Goal: Information Seeking & Learning: Learn about a topic

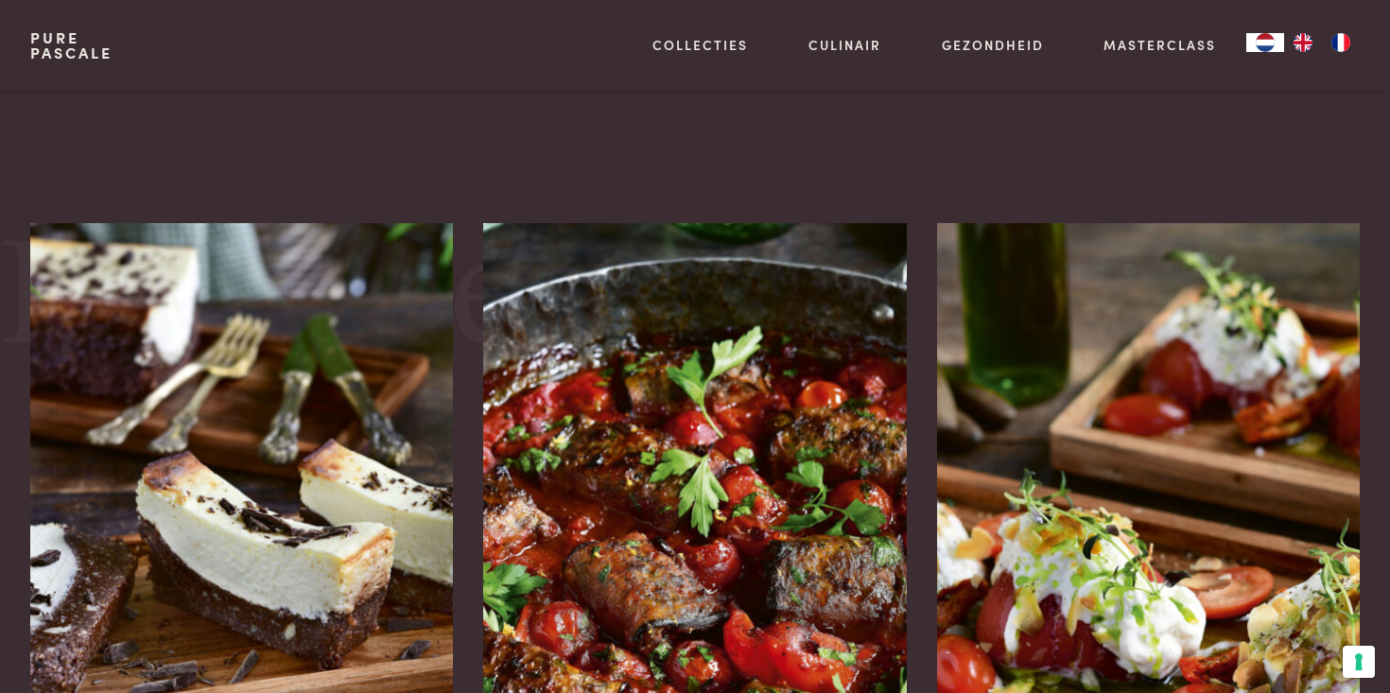
scroll to position [1049, 0]
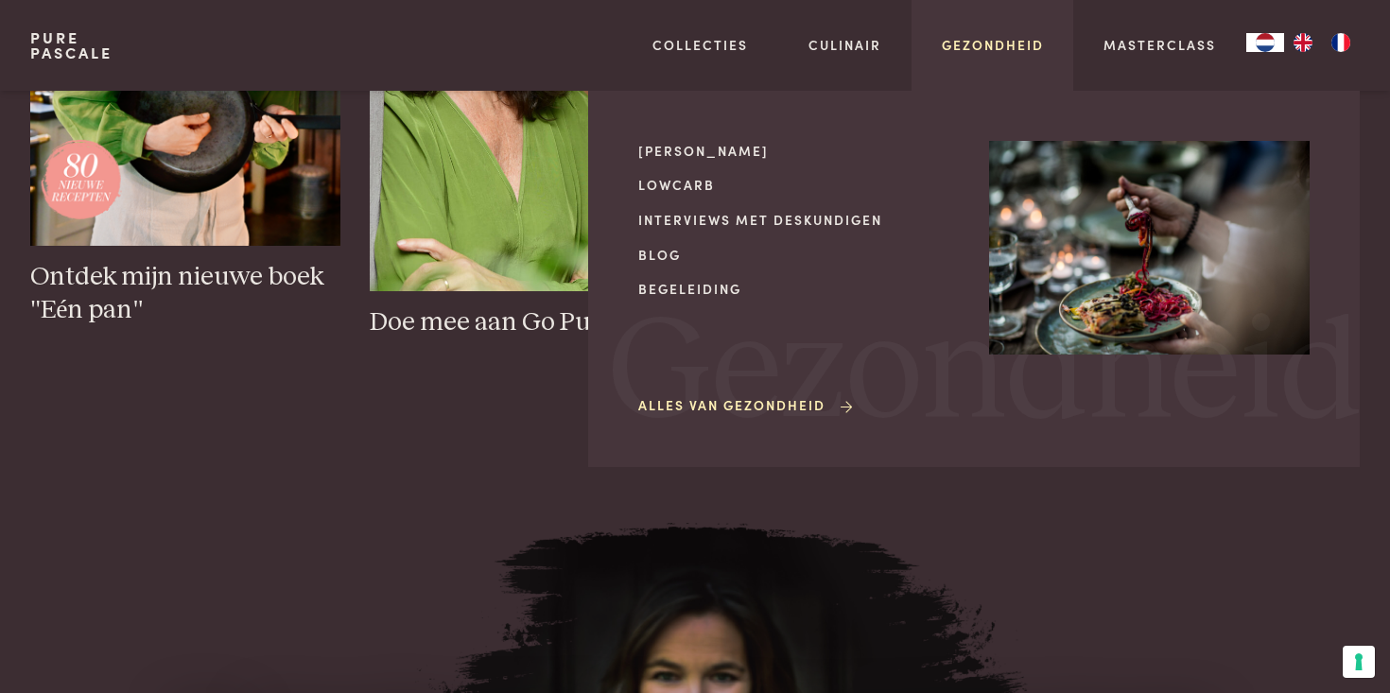
click at [1018, 50] on link "Gezondheid" at bounding box center [993, 45] width 102 height 20
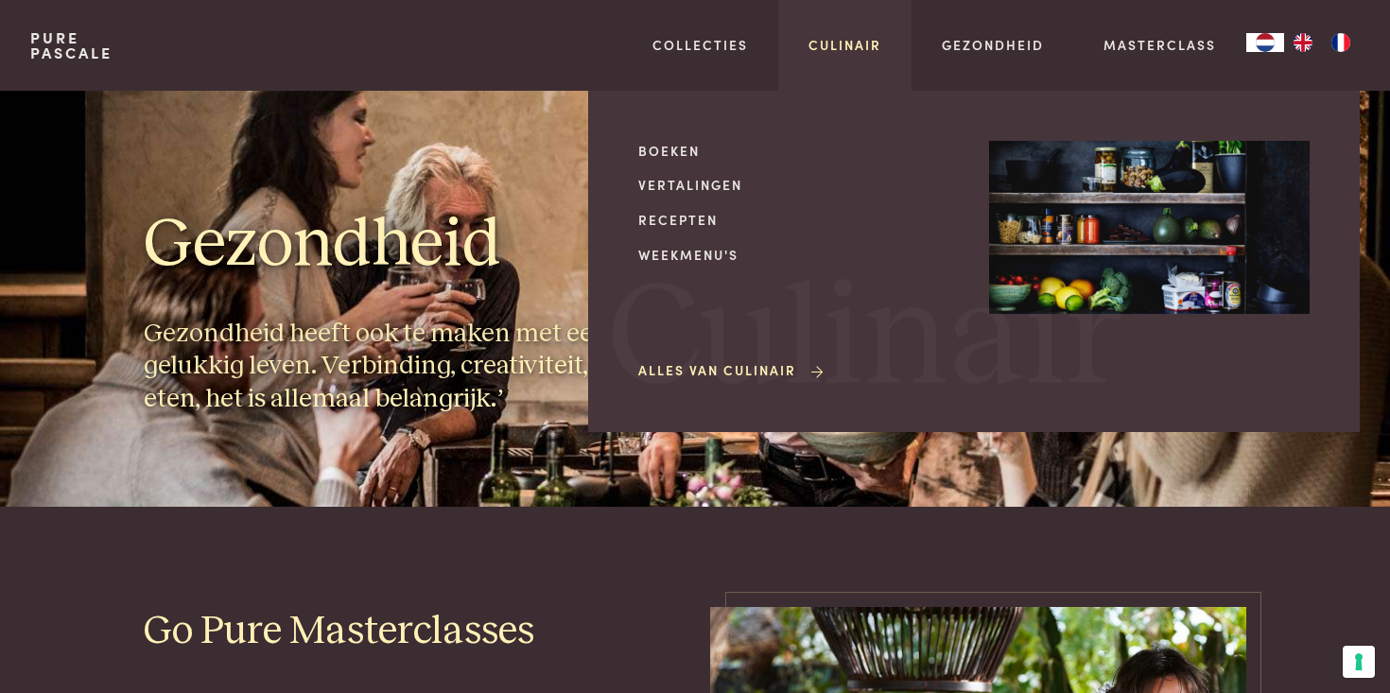
click at [857, 46] on link "Culinair" at bounding box center [845, 45] width 73 height 20
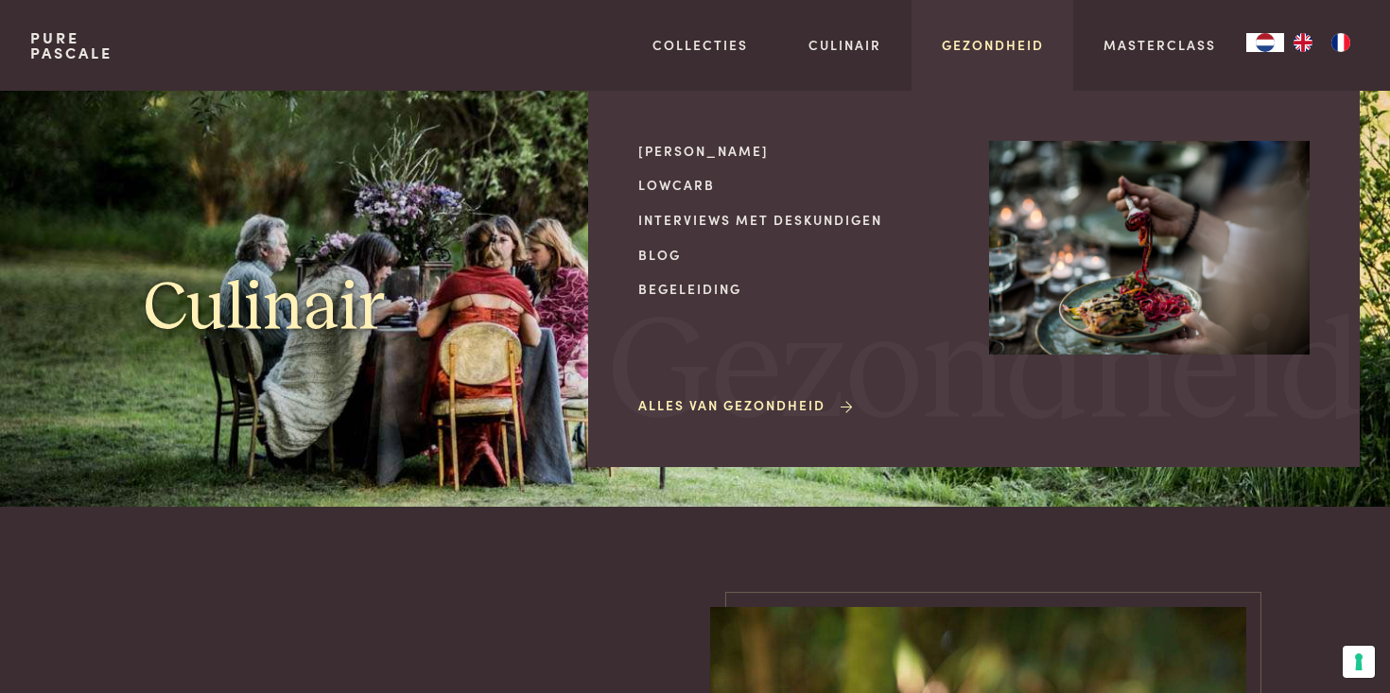
click at [997, 52] on link "Gezondheid" at bounding box center [993, 45] width 102 height 20
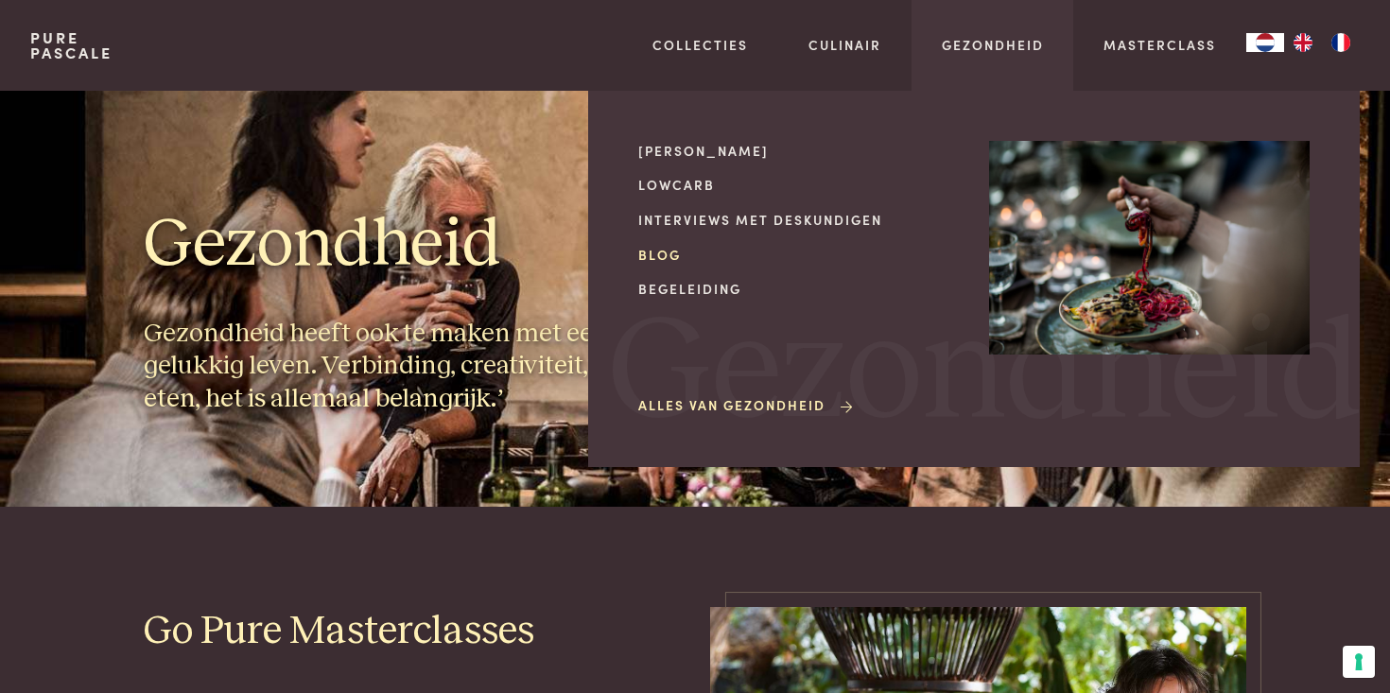
click at [651, 262] on link "Blog" at bounding box center [798, 255] width 321 height 20
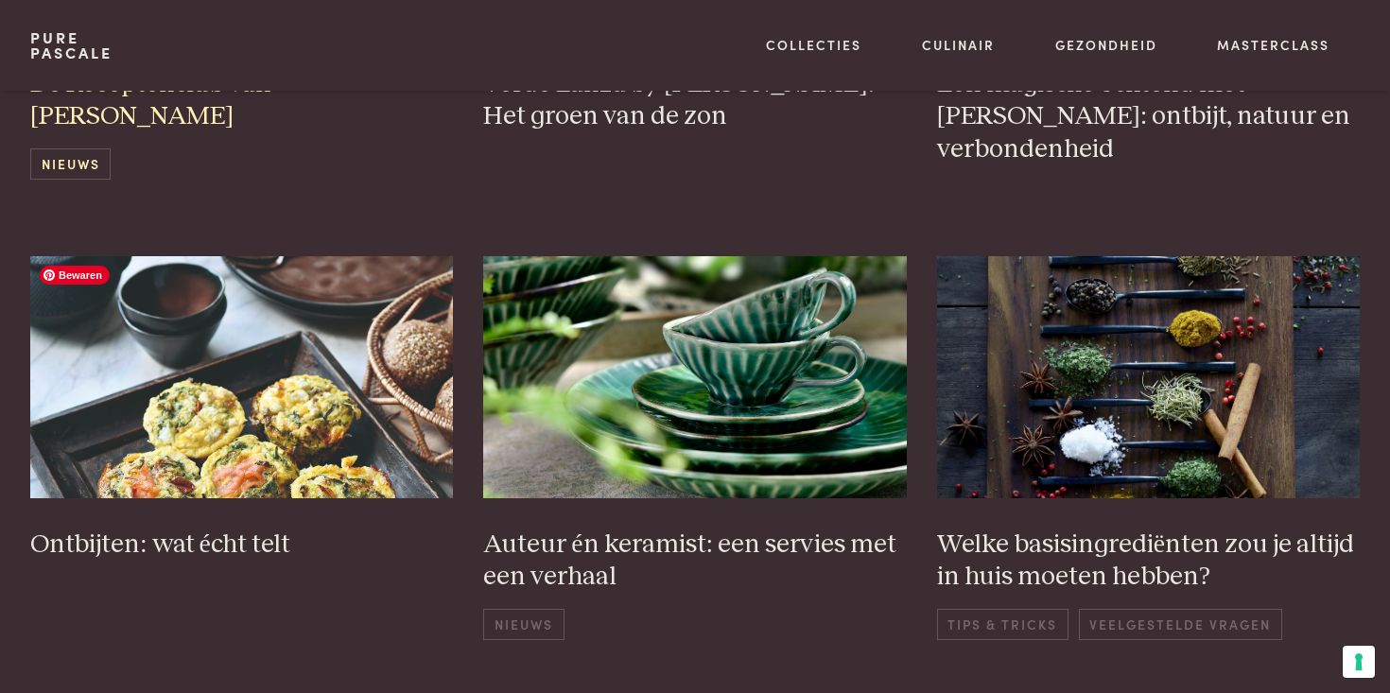
scroll to position [726, 0]
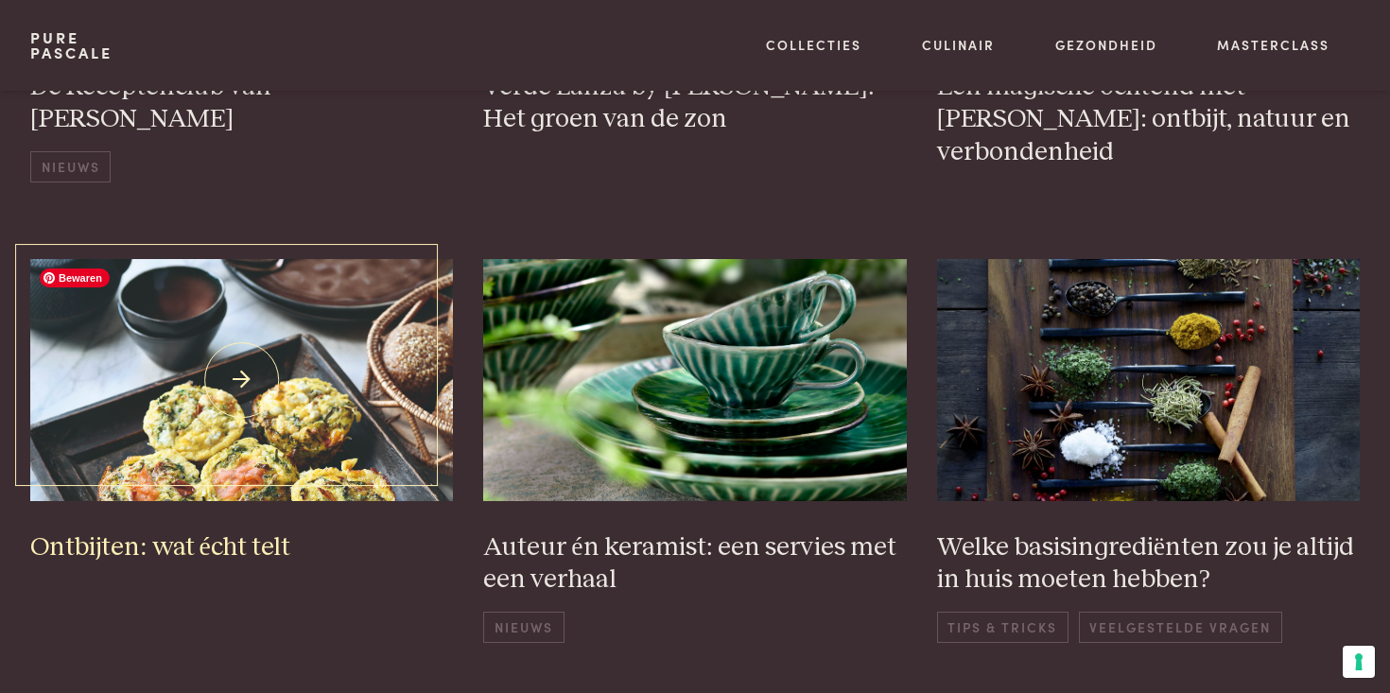
click at [326, 395] on img at bounding box center [242, 380] width 424 height 242
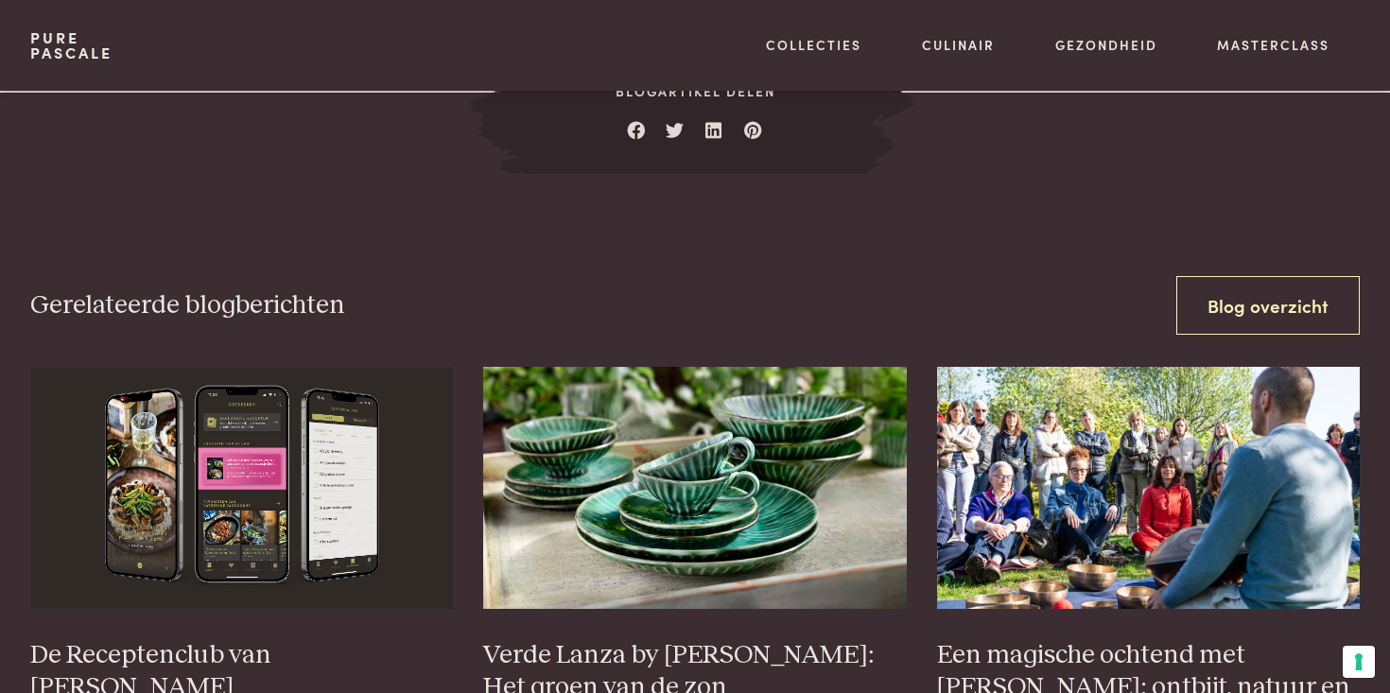
scroll to position [7271, 0]
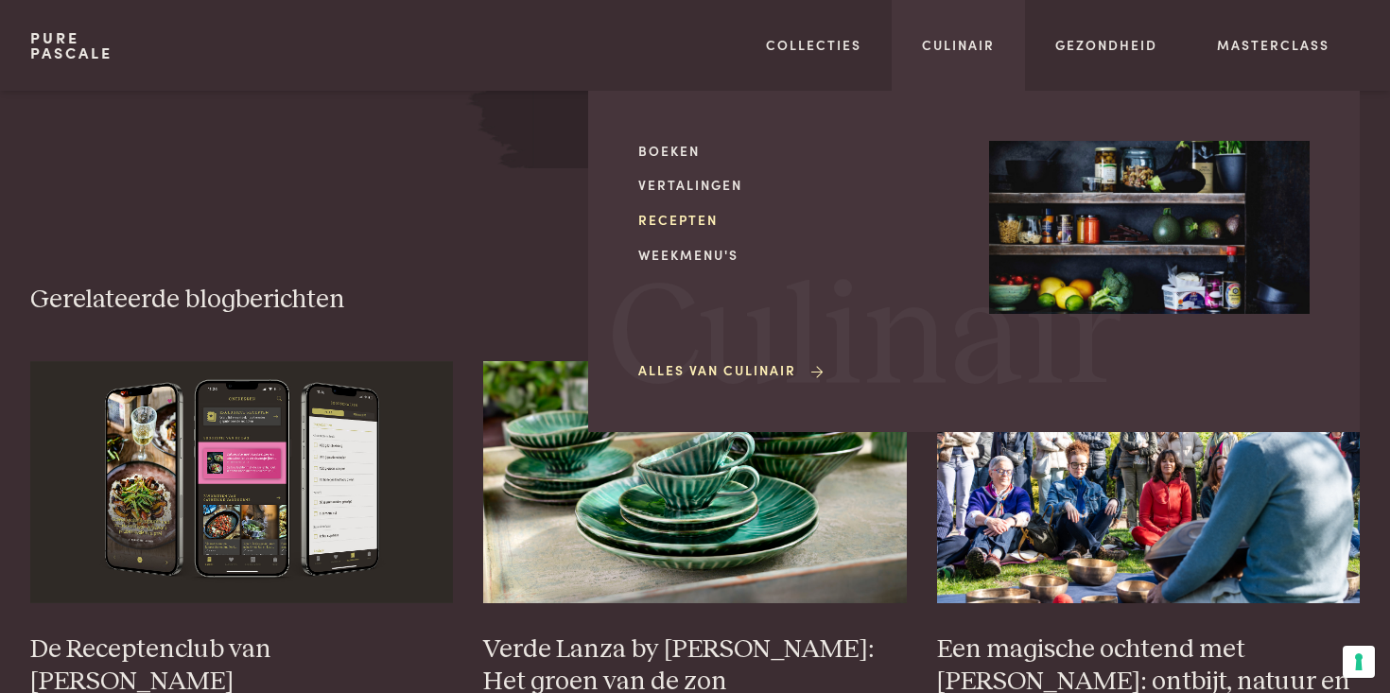
click at [688, 223] on link "Recepten" at bounding box center [798, 220] width 321 height 20
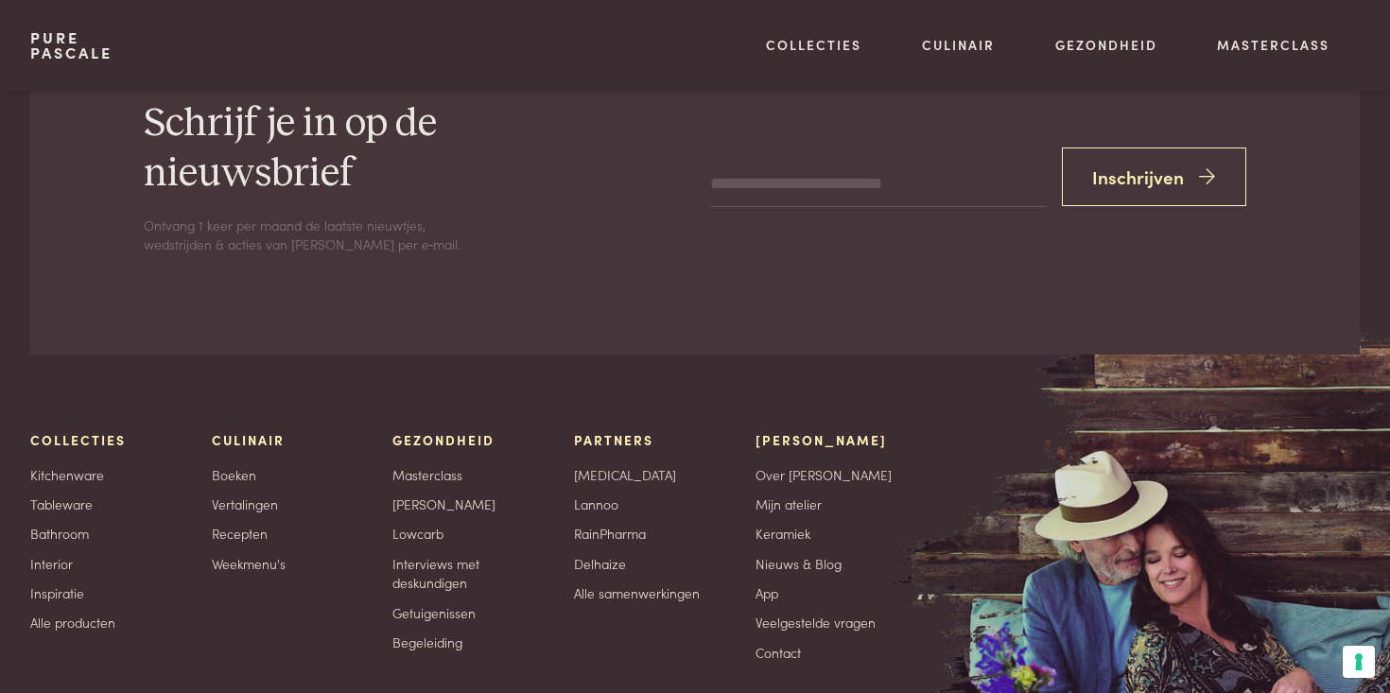
scroll to position [3487, 0]
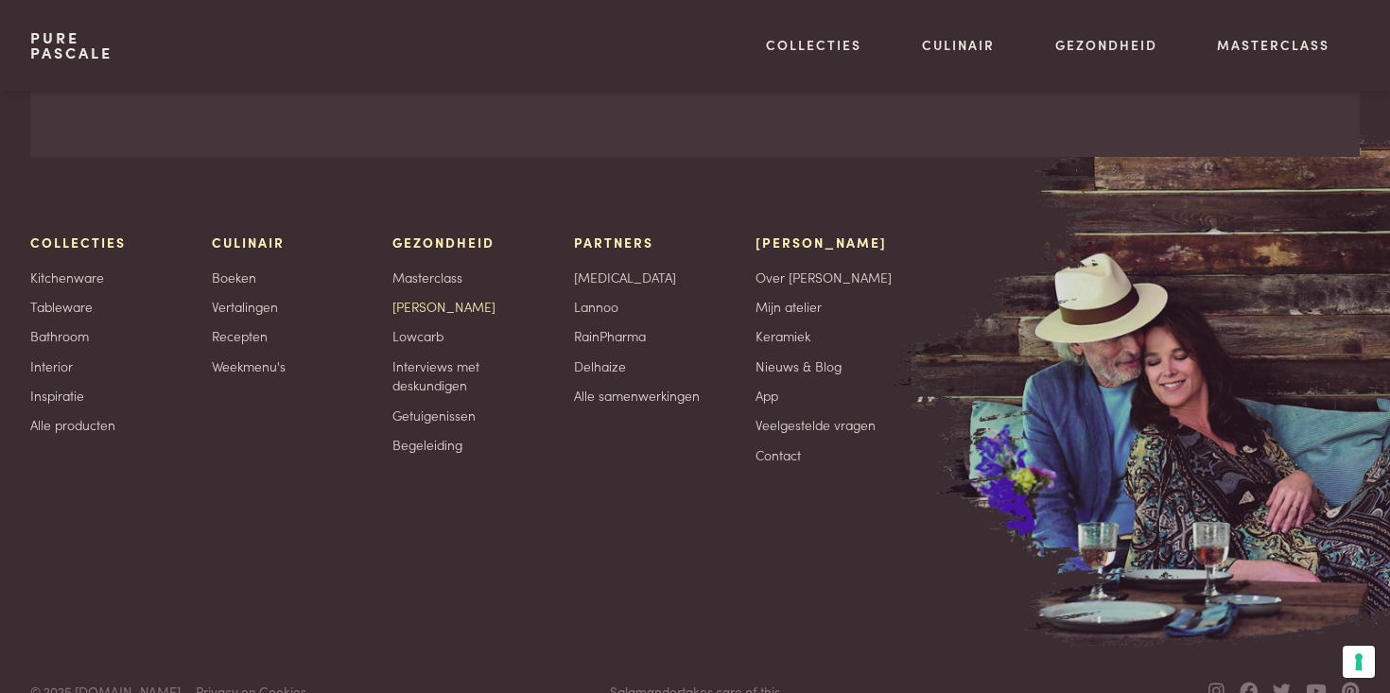
click at [426, 297] on link "[PERSON_NAME]" at bounding box center [443, 307] width 103 height 20
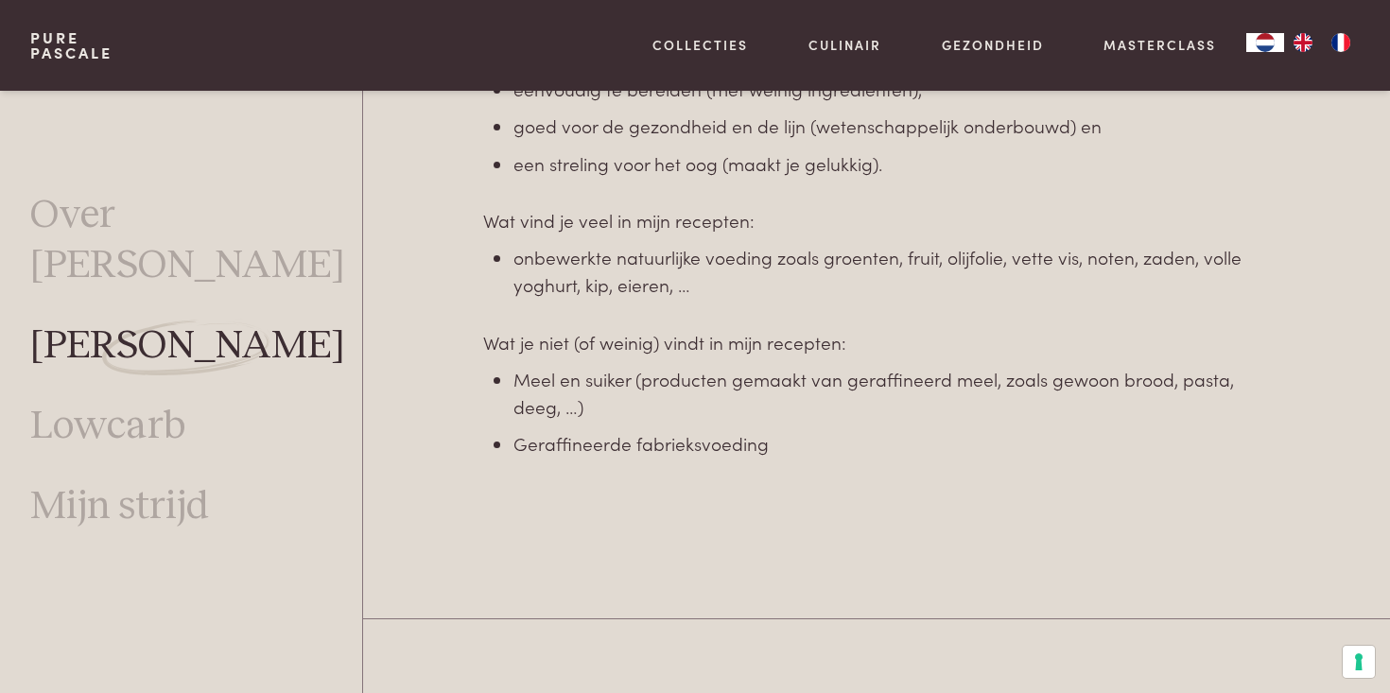
scroll to position [1430, 0]
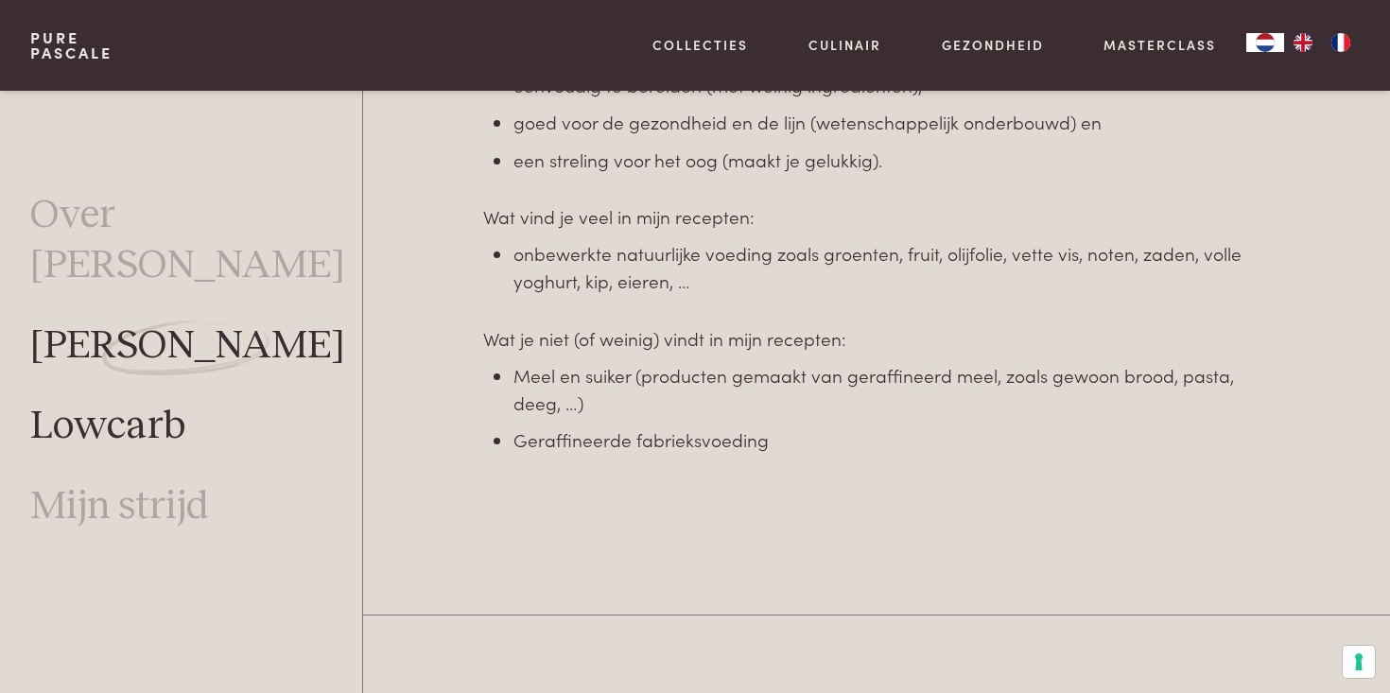
click at [108, 402] on link "Lowcarb" at bounding box center [107, 427] width 155 height 50
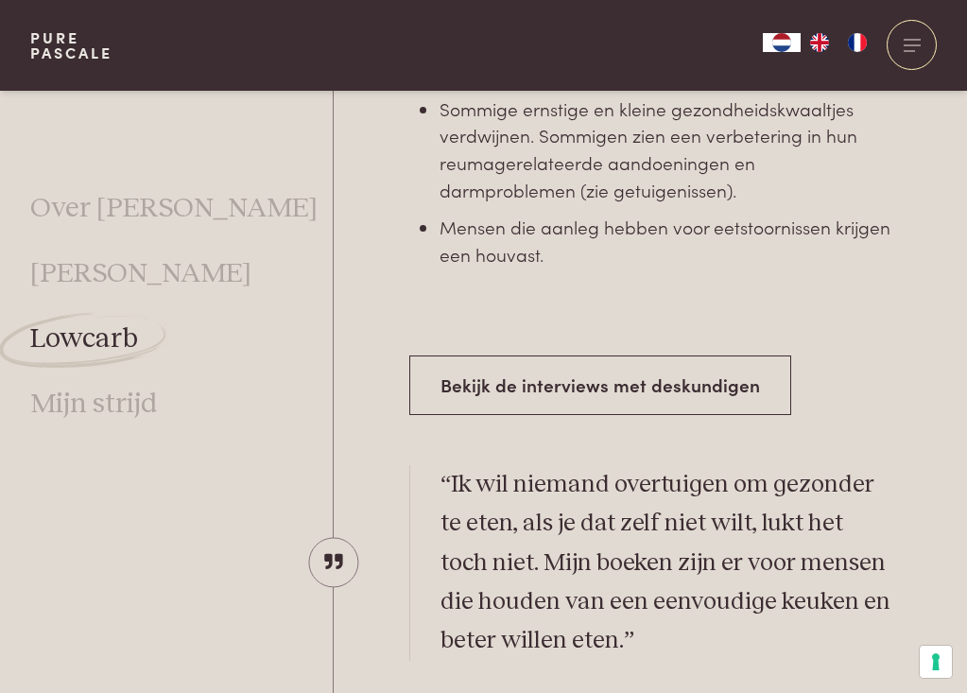
scroll to position [2932, 0]
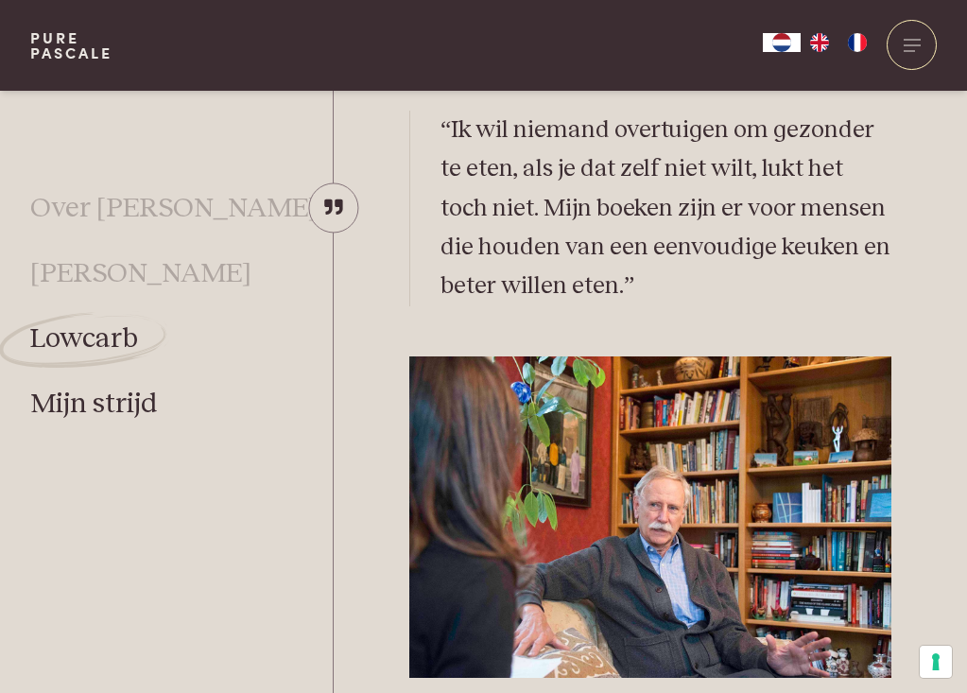
click at [120, 412] on link "Mijn strijd" at bounding box center [94, 404] width 128 height 35
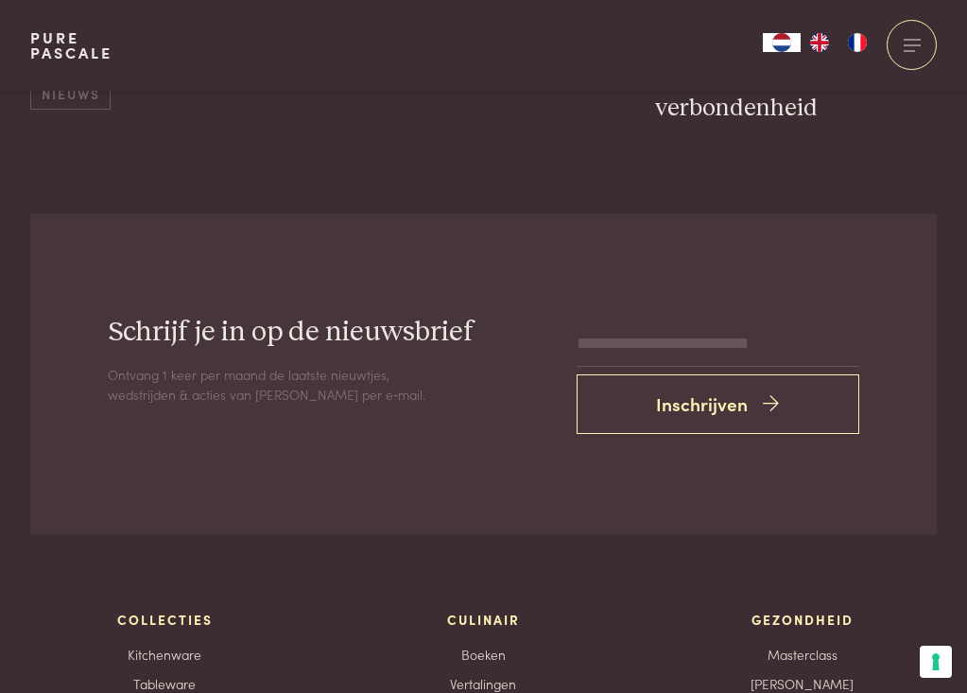
scroll to position [5580, 0]
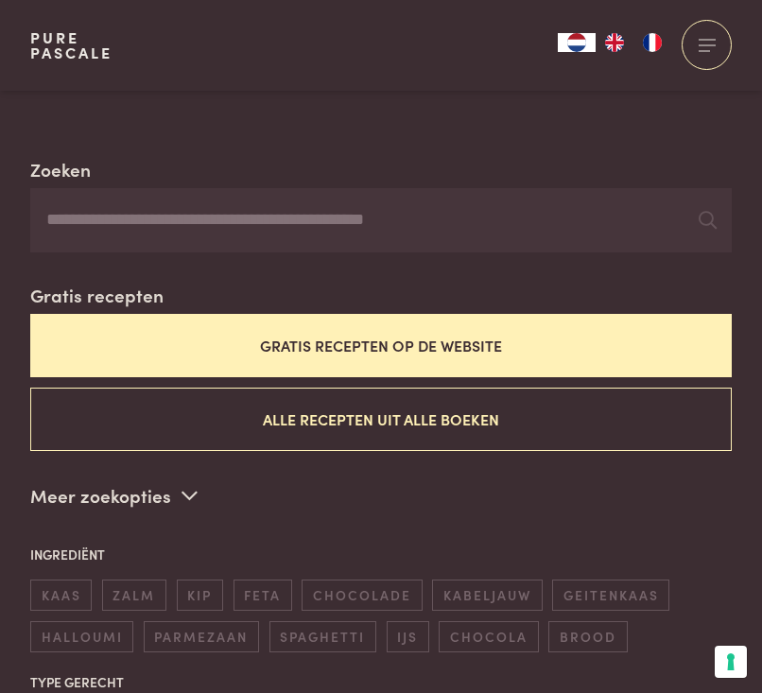
click at [406, 349] on button "Gratis recepten op de website" at bounding box center [381, 345] width 702 height 63
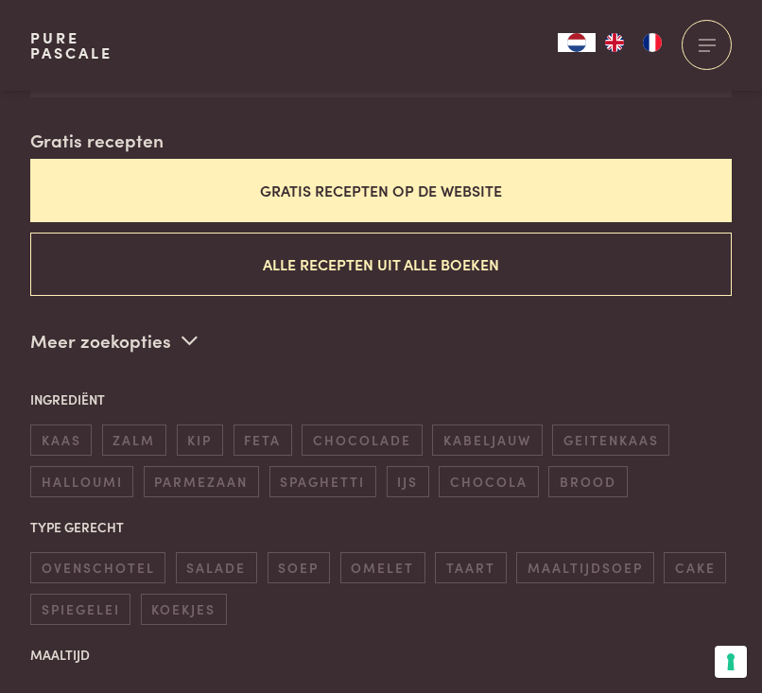
scroll to position [525, 0]
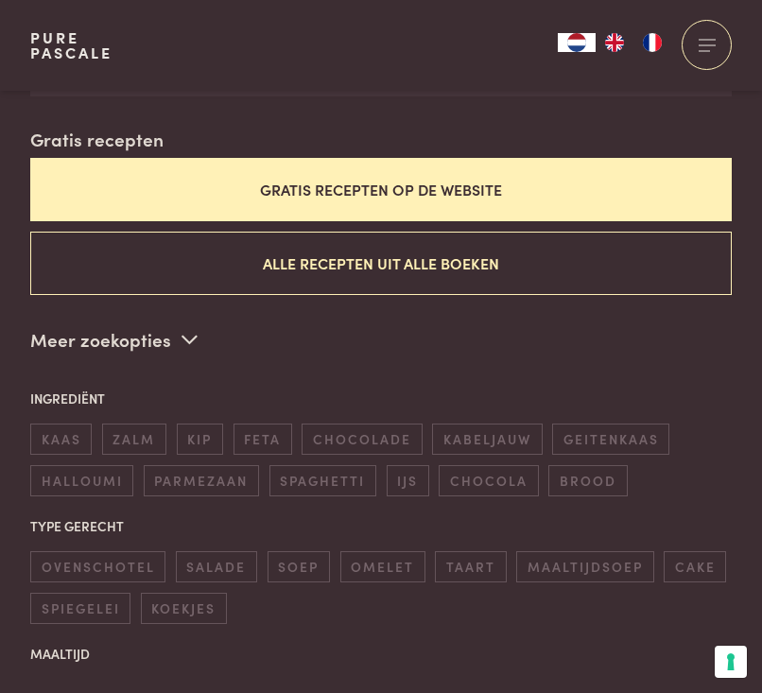
click at [332, 185] on button "Gratis recepten op de website" at bounding box center [381, 189] width 702 height 63
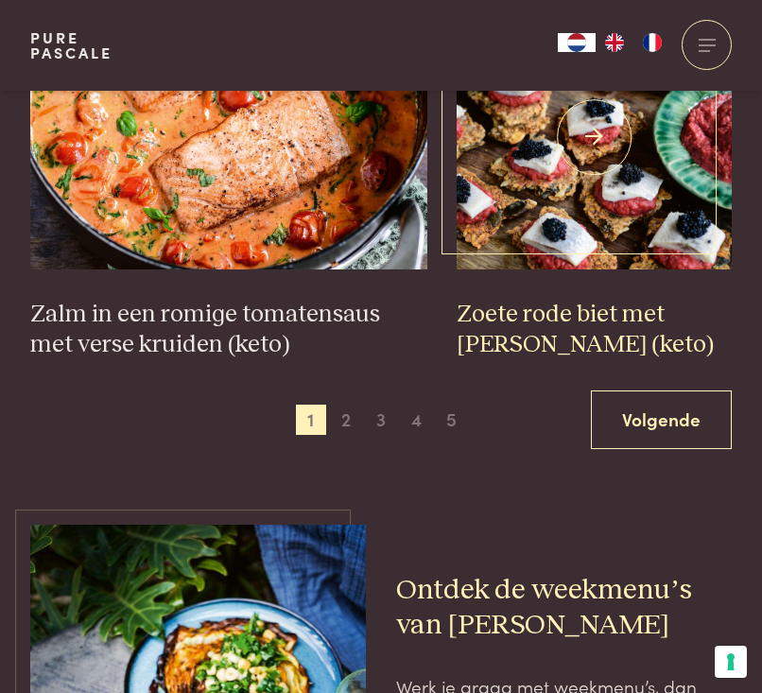
scroll to position [3152, 0]
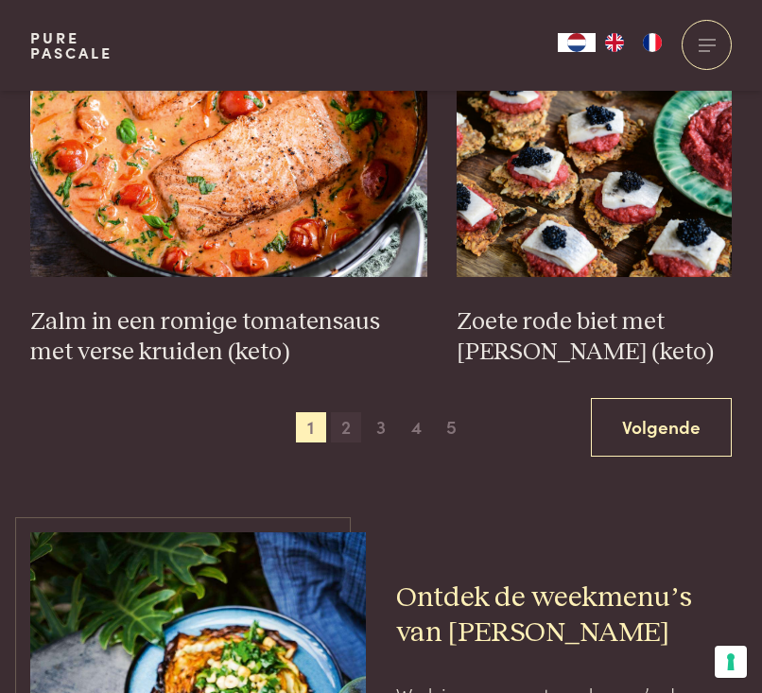
click at [334, 425] on span "2" at bounding box center [346, 427] width 30 height 30
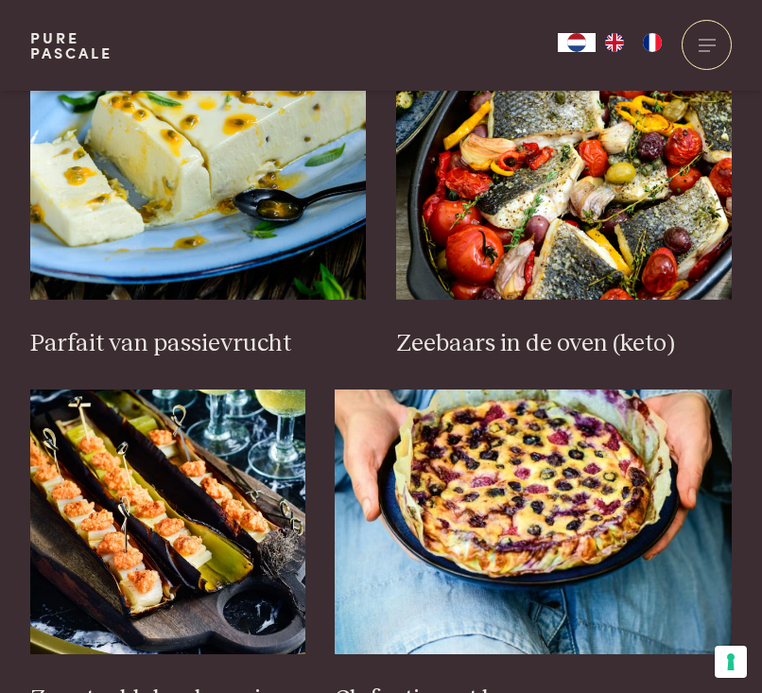
scroll to position [1208, 0]
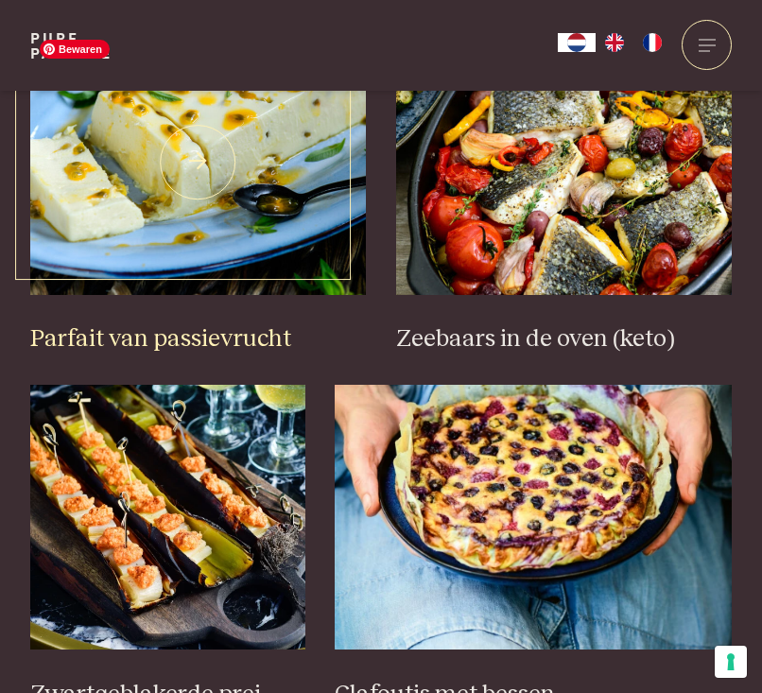
click at [196, 151] on img at bounding box center [198, 162] width 336 height 265
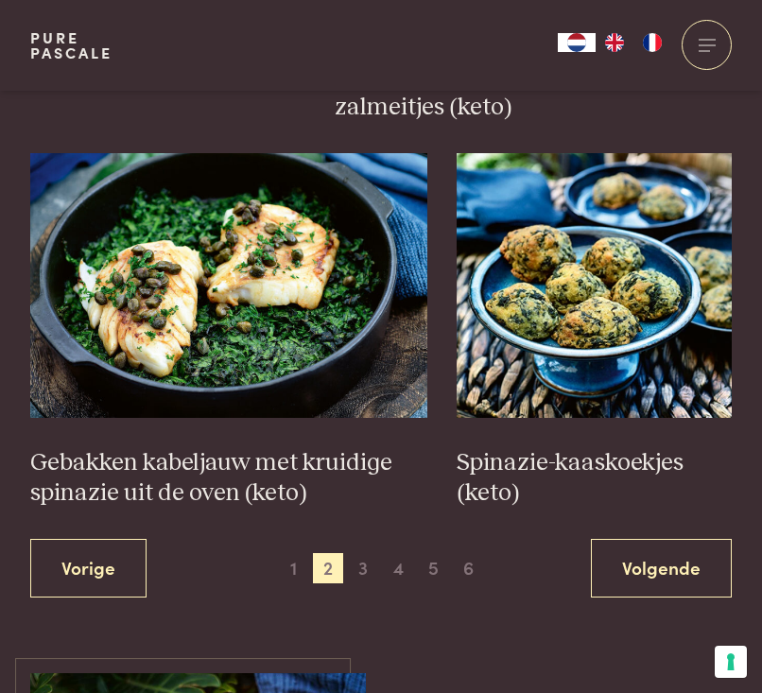
scroll to position [3023, 0]
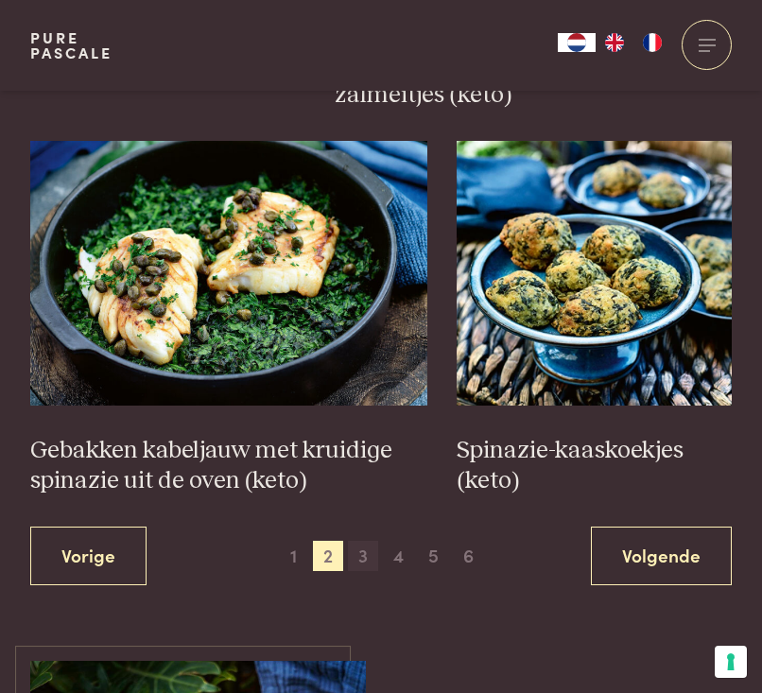
click at [368, 558] on span "3" at bounding box center [363, 556] width 30 height 30
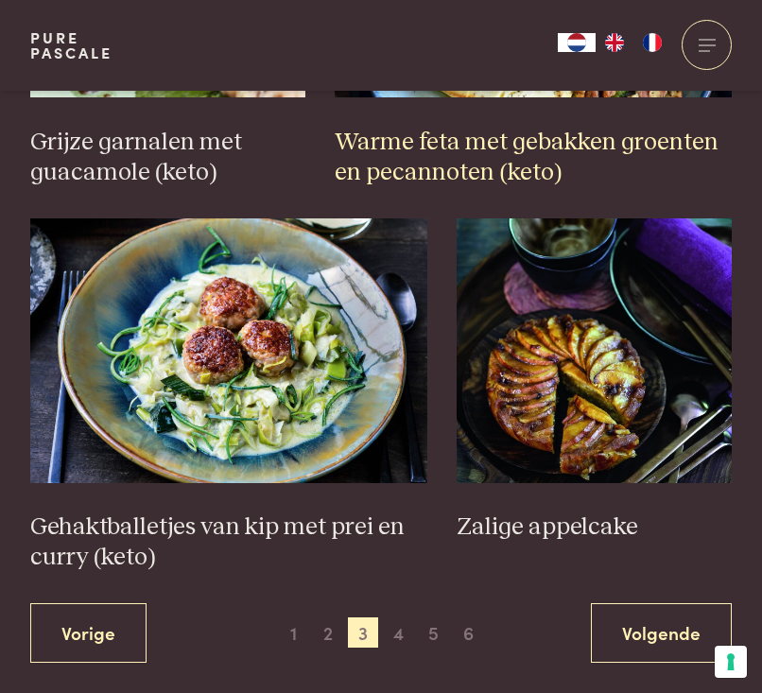
scroll to position [3072, 0]
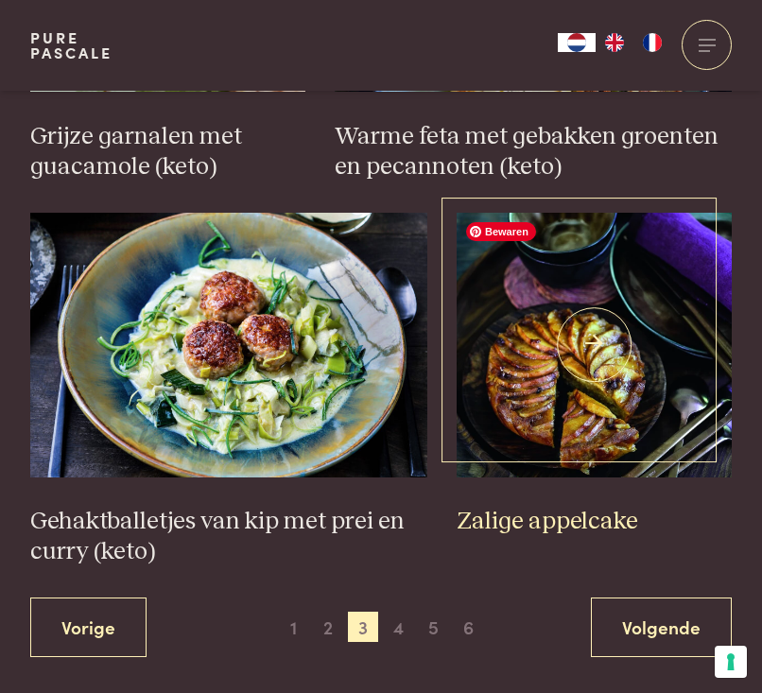
click at [642, 374] on img at bounding box center [594, 345] width 275 height 265
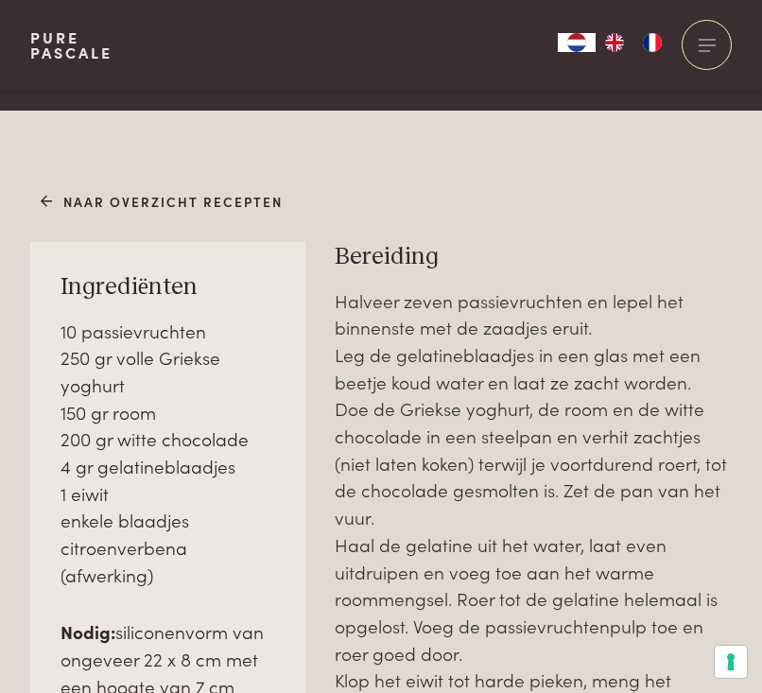
scroll to position [924, 0]
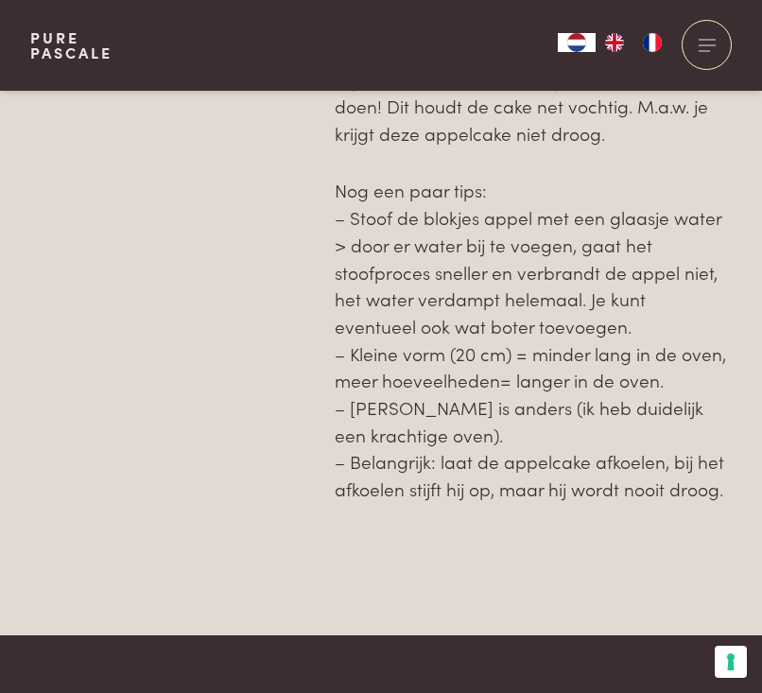
scroll to position [1802, 0]
